Goal: Transaction & Acquisition: Purchase product/service

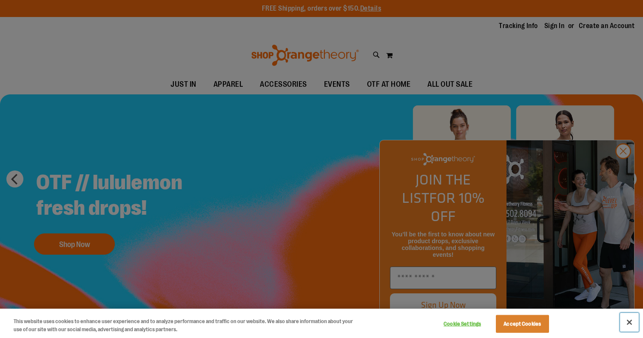
click at [627, 319] on button "Close" at bounding box center [629, 322] width 19 height 19
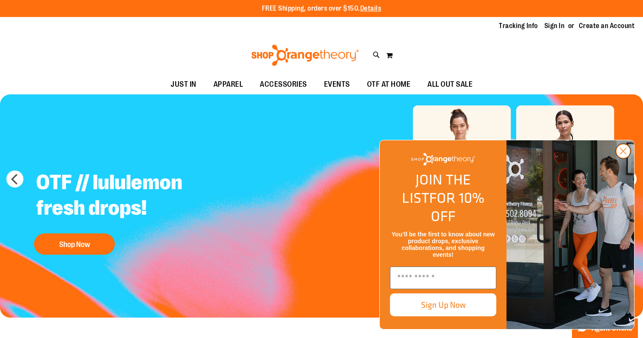
click at [626, 158] on circle "Close dialog" at bounding box center [623, 151] width 14 height 14
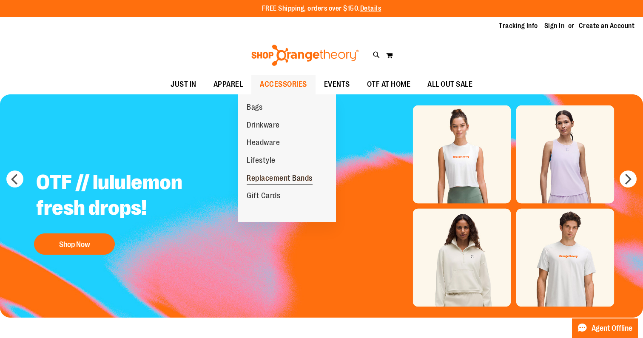
click at [272, 176] on span "Replacement Bands" at bounding box center [280, 179] width 66 height 11
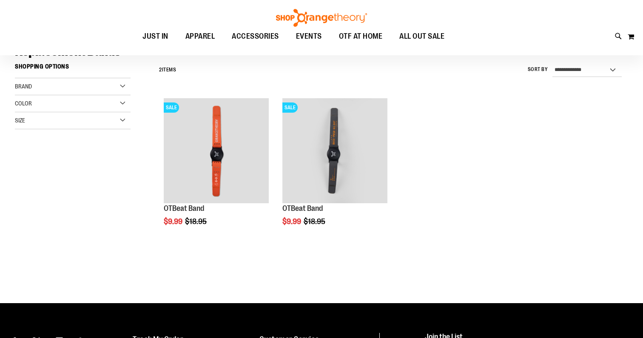
scroll to position [75, 0]
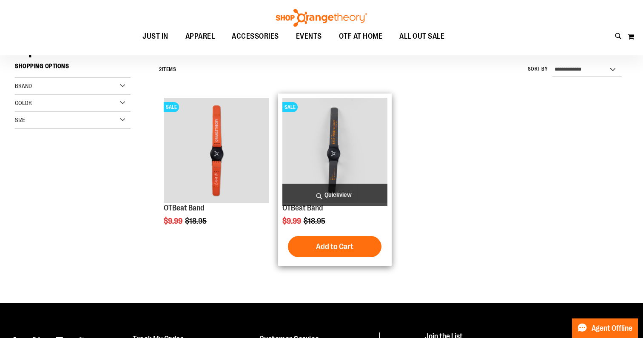
click at [334, 193] on span "Quickview" at bounding box center [334, 195] width 105 height 23
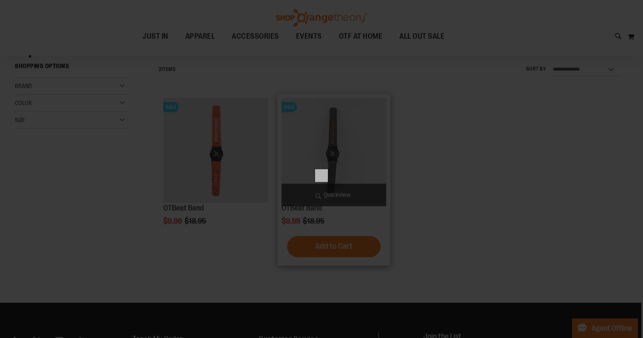
scroll to position [0, 0]
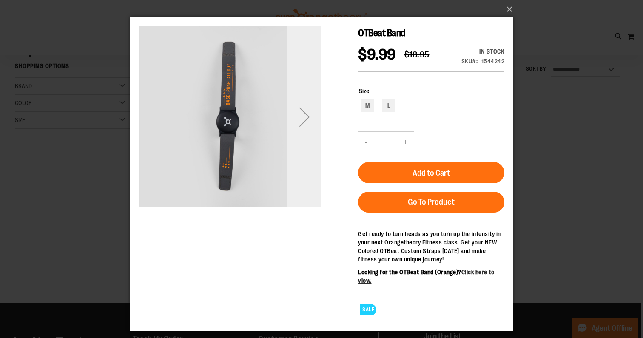
click at [301, 123] on div "Next" at bounding box center [304, 117] width 34 height 34
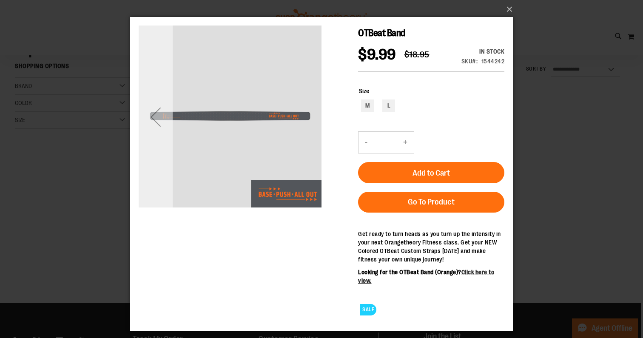
click at [153, 124] on div "Previous" at bounding box center [156, 117] width 34 height 34
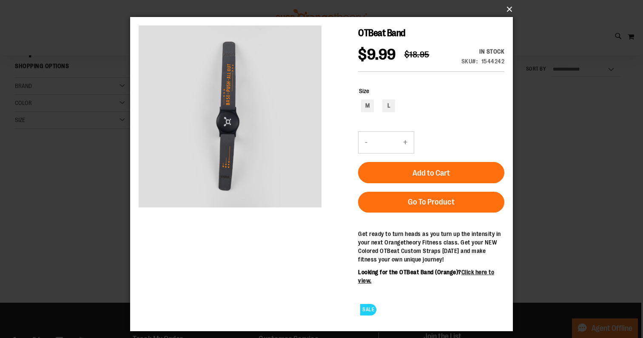
click at [510, 12] on button "×" at bounding box center [324, 9] width 383 height 19
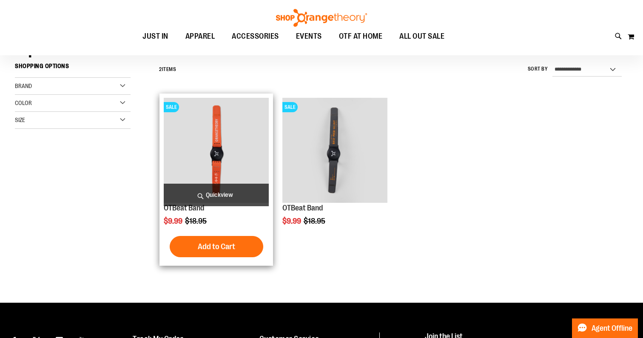
click at [196, 129] on img "product" at bounding box center [216, 150] width 105 height 105
click at [221, 190] on span "Quickview" at bounding box center [216, 195] width 105 height 23
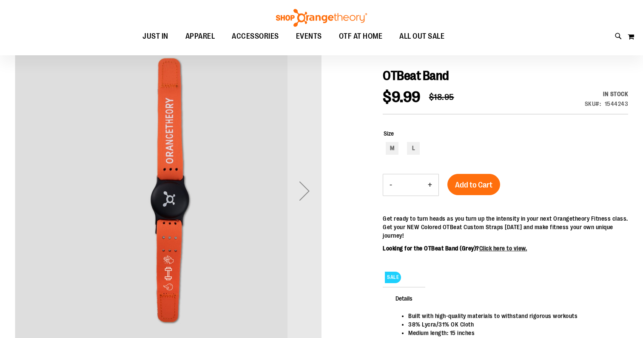
scroll to position [137, 0]
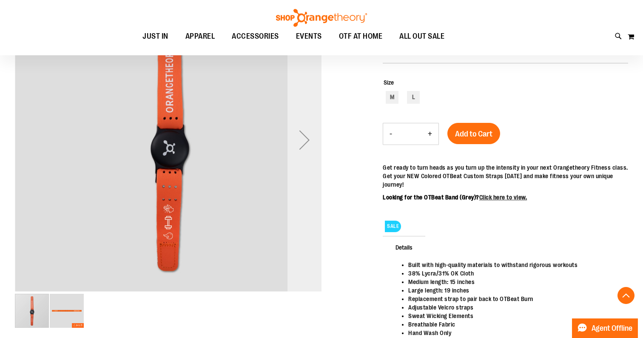
click at [306, 147] on div "Next" at bounding box center [304, 140] width 34 height 34
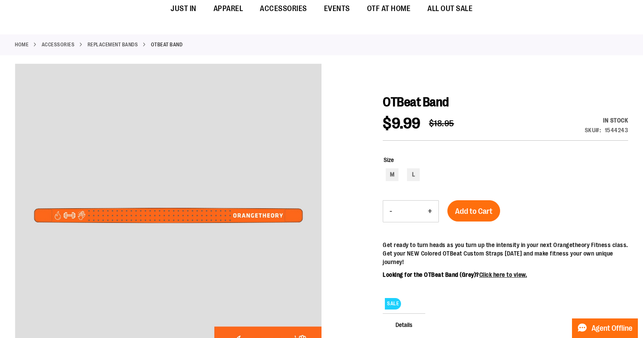
scroll to position [0, 0]
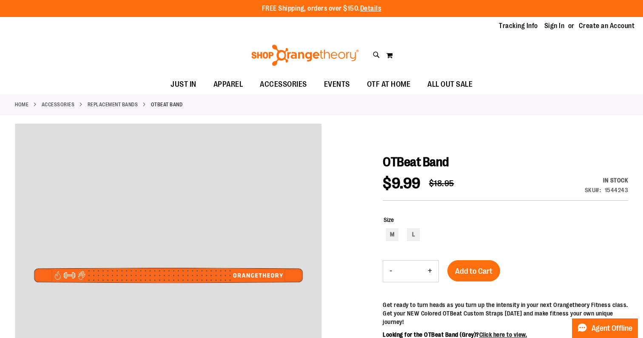
click at [137, 99] on div "Home ACCESSORIES Replacement Bands OTBeat Band" at bounding box center [321, 104] width 643 height 21
click at [138, 102] on link "Replacement Bands" at bounding box center [113, 105] width 51 height 8
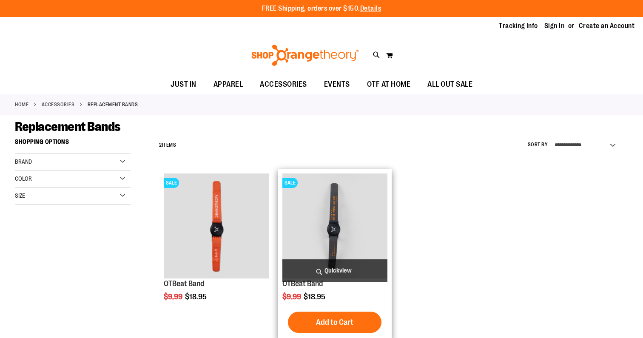
click at [324, 204] on img "product" at bounding box center [334, 225] width 105 height 105
click at [328, 272] on span "Quickview" at bounding box center [334, 270] width 105 height 23
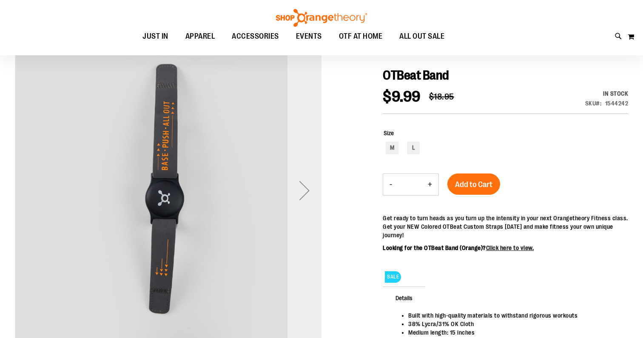
scroll to position [125, 0]
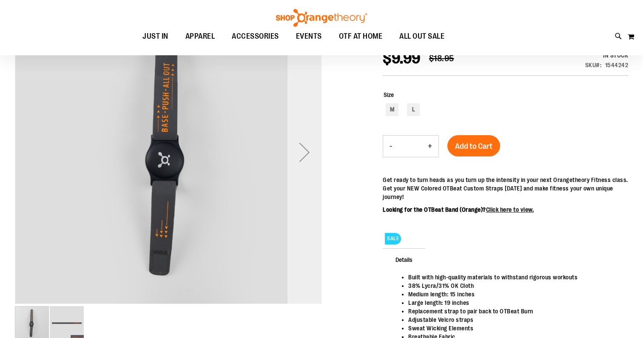
click at [300, 161] on div "Next" at bounding box center [304, 152] width 34 height 34
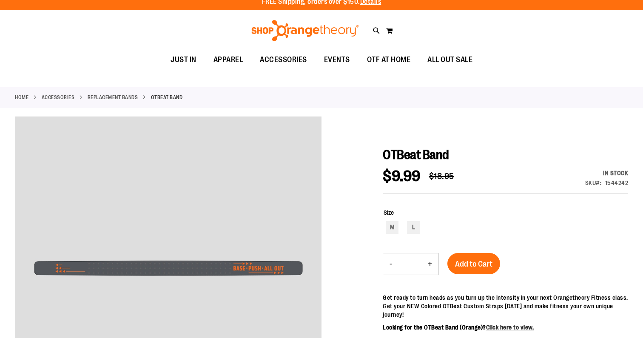
scroll to position [0, 0]
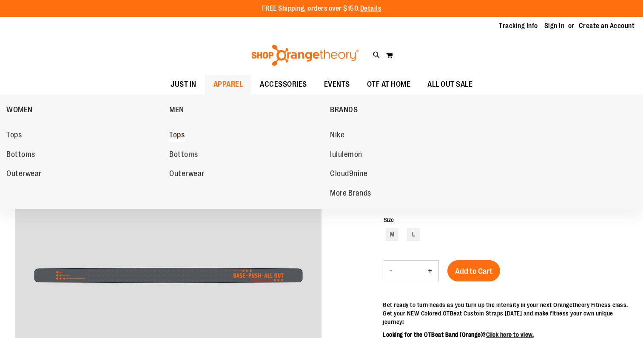
click at [176, 139] on span "Tops" at bounding box center [176, 136] width 15 height 11
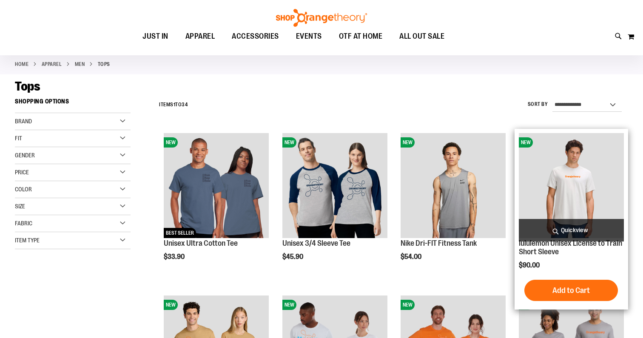
scroll to position [62, 0]
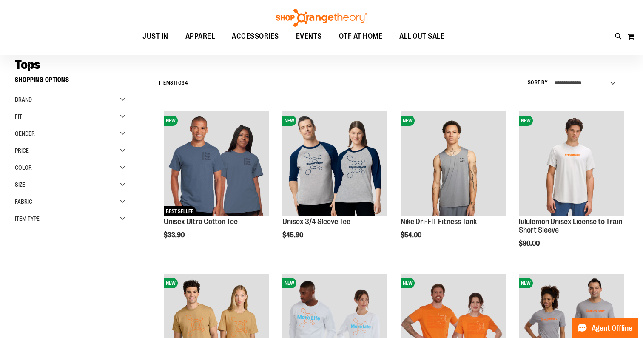
click at [589, 81] on select "**********" at bounding box center [587, 84] width 70 height 14
select select "*********"
click at [552, 77] on select "**********" at bounding box center [587, 84] width 70 height 14
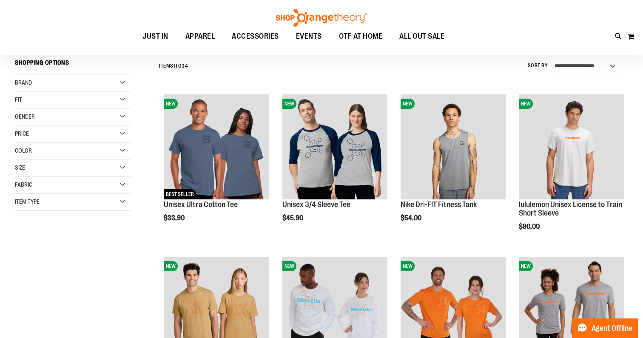
scroll to position [79, 0]
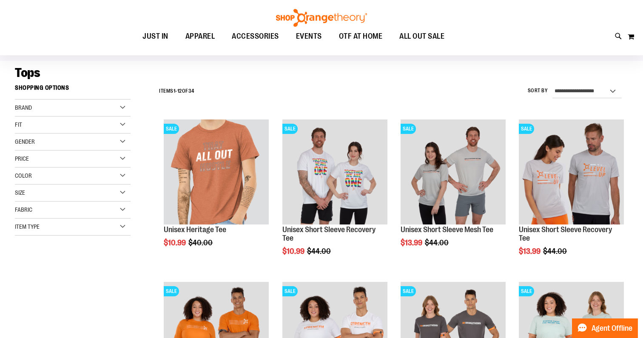
scroll to position [40, 0]
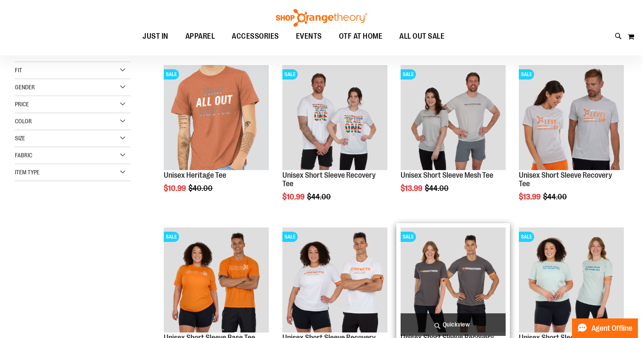
scroll to position [75, 0]
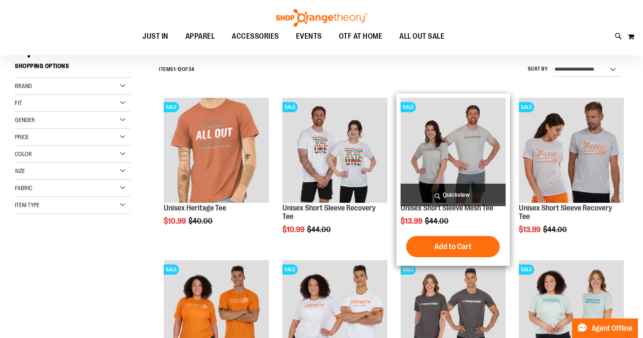
click at [481, 155] on img "product" at bounding box center [452, 150] width 105 height 105
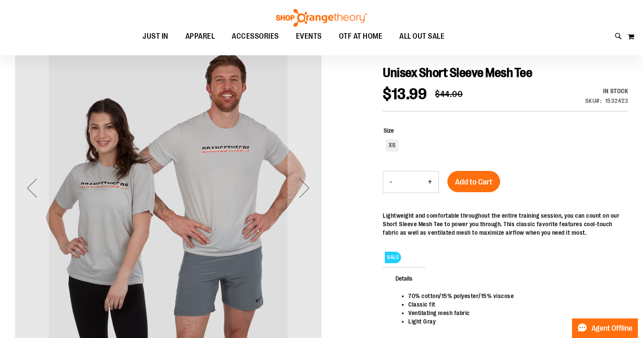
scroll to position [90, 0]
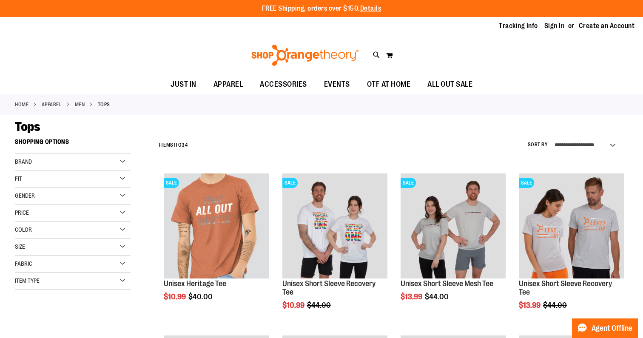
click at [123, 247] on div "Size" at bounding box center [73, 246] width 116 height 17
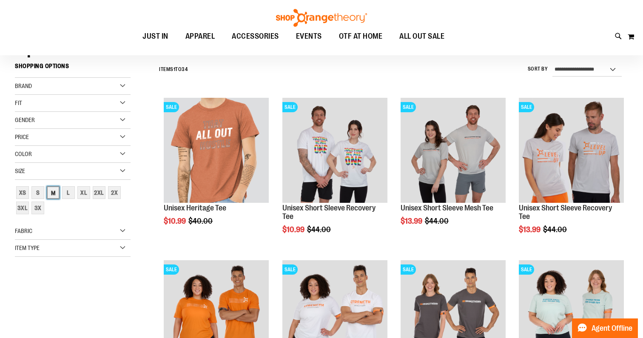
click at [53, 192] on div "M" at bounding box center [53, 192] width 13 height 13
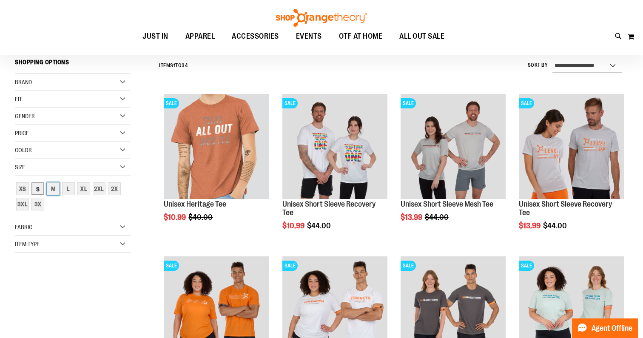
scroll to position [79, 0]
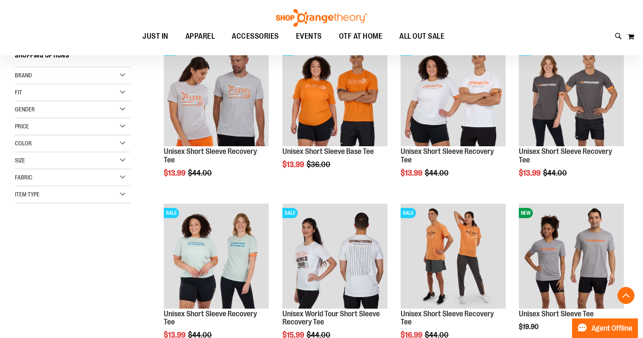
scroll to position [128, 0]
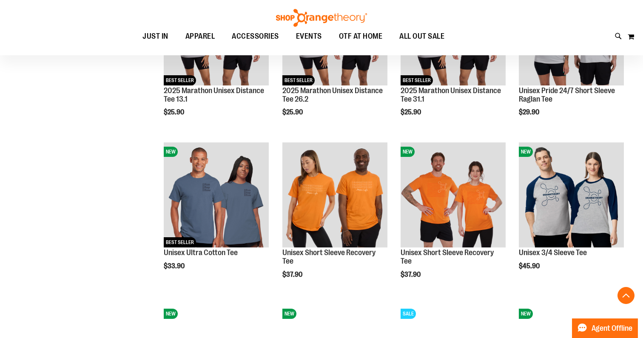
scroll to position [681, 0]
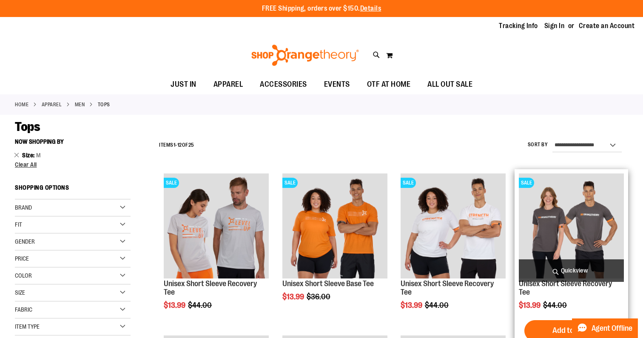
click at [562, 209] on img "product" at bounding box center [571, 225] width 105 height 105
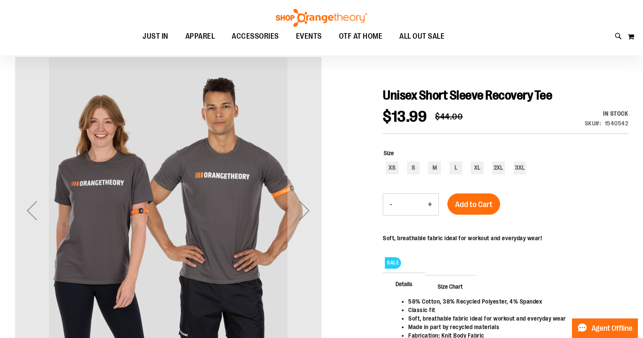
scroll to position [67, 0]
